Goal: Check status: Check status

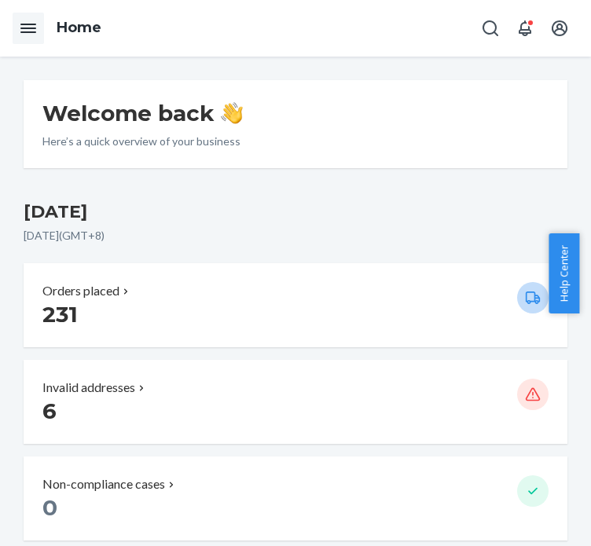
click at [24, 39] on button "Open Navigation" at bounding box center [28, 28] width 31 height 31
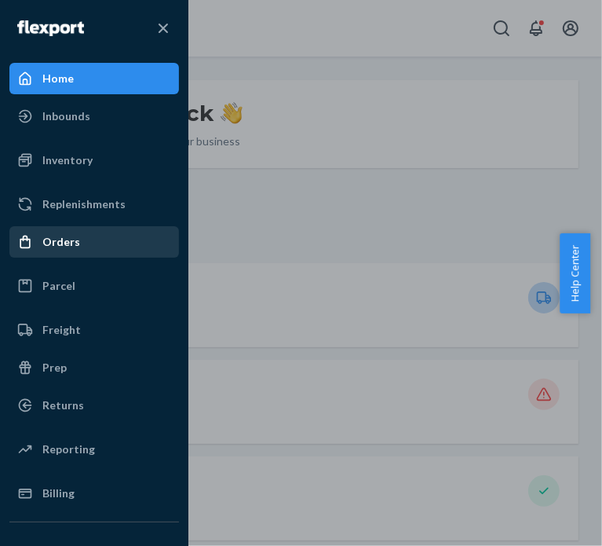
click at [57, 247] on div "Orders" at bounding box center [61, 242] width 38 height 16
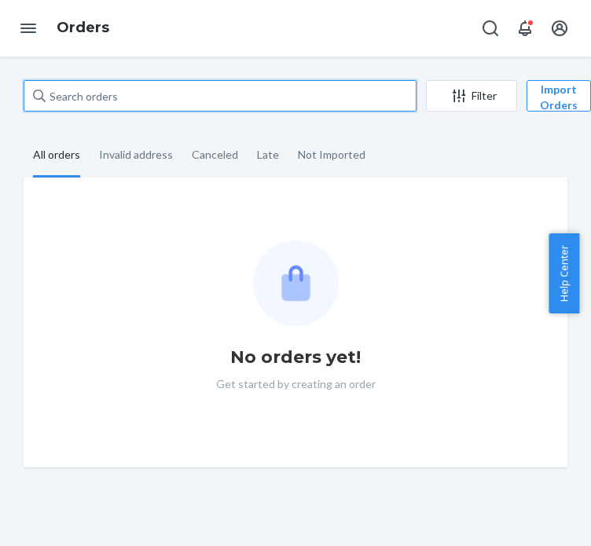
click at [161, 104] on input "text" at bounding box center [220, 95] width 393 height 31
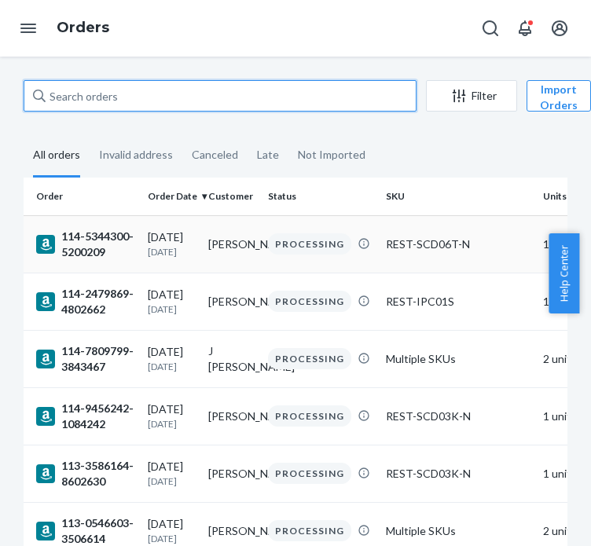
paste input "114-5344300-5200209"
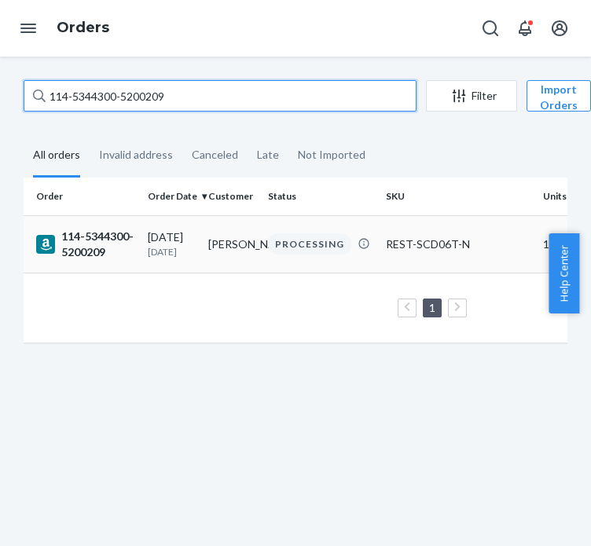
type input "114-5344300-5200209"
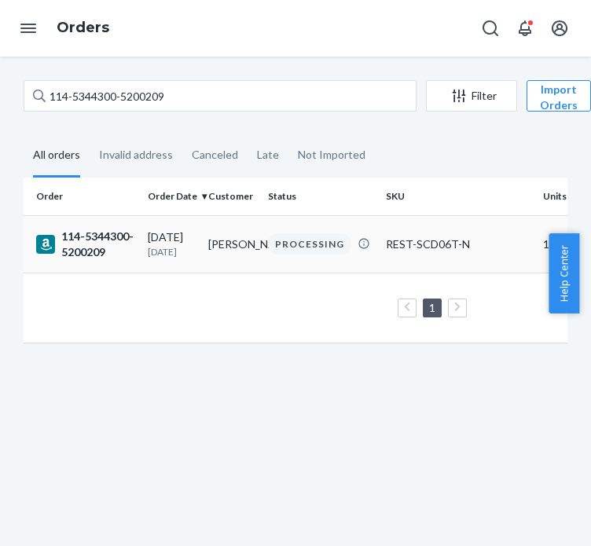
click at [113, 251] on div "114-5344300-5200209" at bounding box center [85, 244] width 99 height 31
